Goal: Navigation & Orientation: Understand site structure

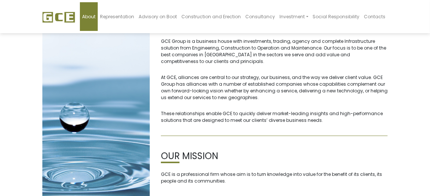
scroll to position [25, 0]
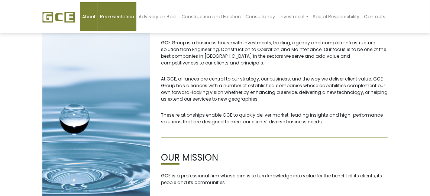
click at [116, 17] on span "Representation" at bounding box center [117, 16] width 34 height 6
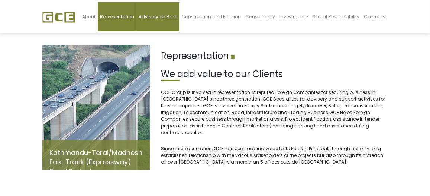
click at [151, 17] on span "Advisory on Boot" at bounding box center [158, 16] width 38 height 6
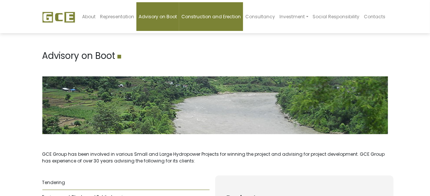
click at [213, 14] on span "Construction and Erection" at bounding box center [212, 16] width 60 height 6
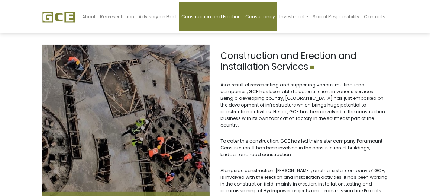
click at [270, 20] on link "Consultancy" at bounding box center [260, 16] width 34 height 29
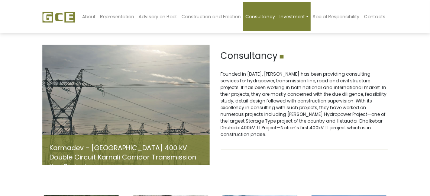
click at [292, 19] on span "Investment" at bounding box center [292, 16] width 25 height 6
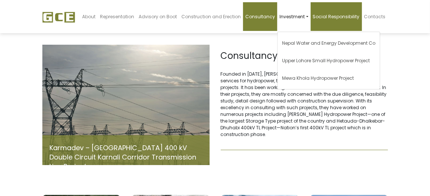
click at [344, 12] on link "Social Responsibility" at bounding box center [336, 16] width 51 height 29
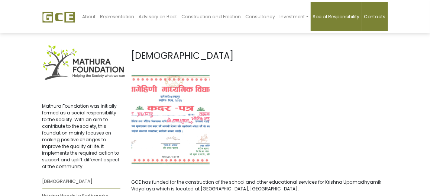
click at [373, 16] on span "Contacts" at bounding box center [376, 16] width 22 height 6
